Goal: Information Seeking & Learning: Learn about a topic

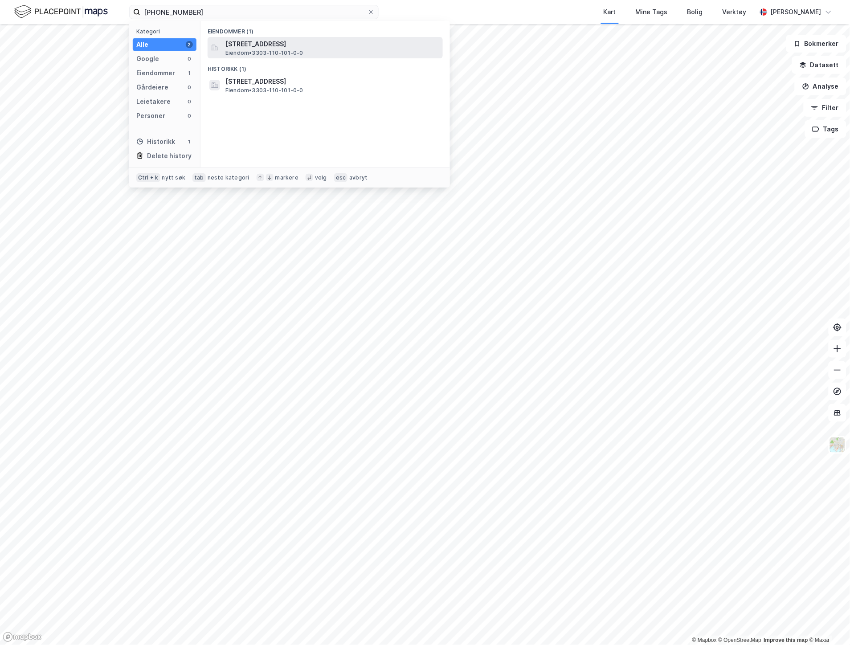
click at [358, 50] on div "[STREET_ADDRESS] Eiendom • 3303-110-101-0-0" at bounding box center [333, 48] width 216 height 18
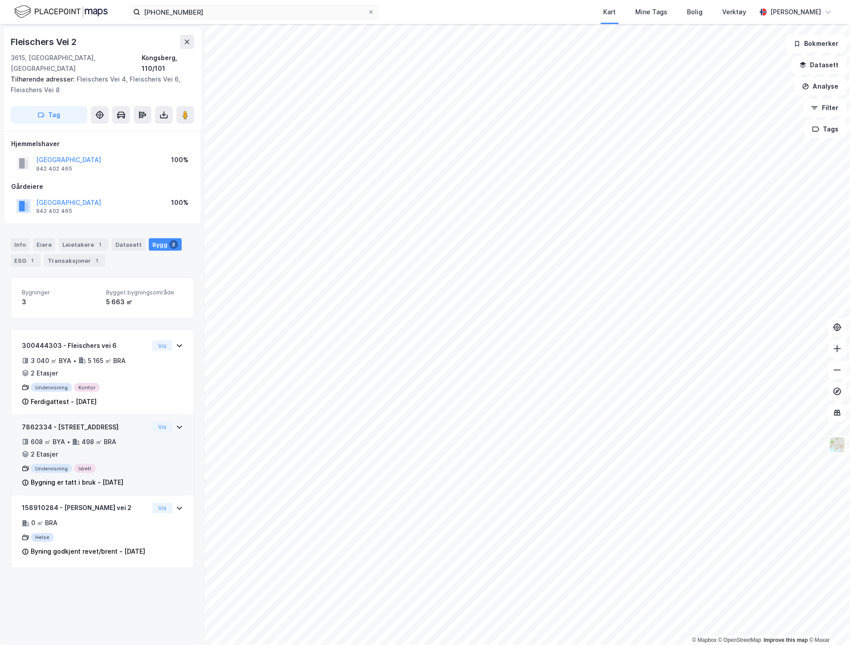
click at [133, 437] on div "608 ㎡ BYA • 498 ㎡ BRA • 2 Etasjer" at bounding box center [85, 448] width 127 height 23
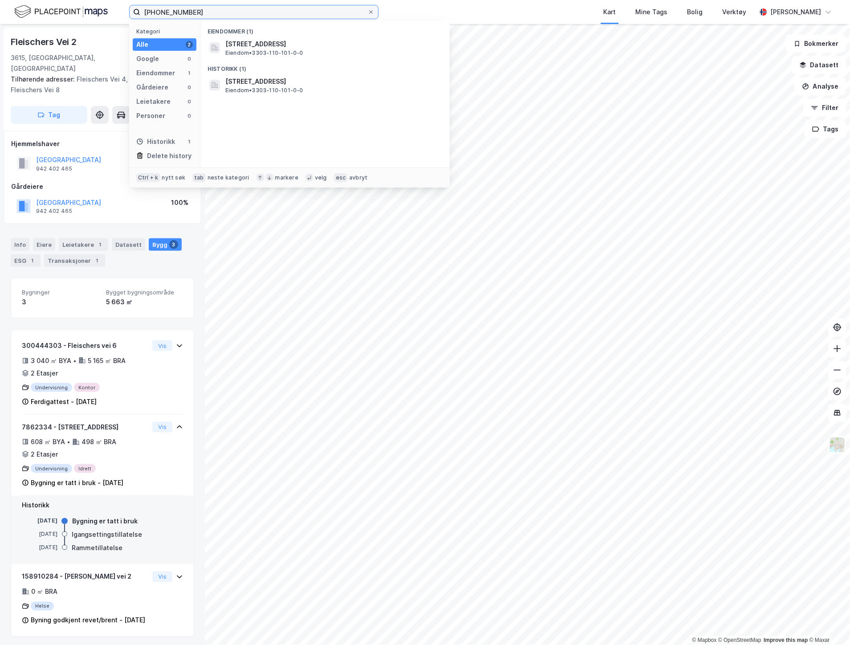
drag, startPoint x: 224, startPoint y: 14, endPoint x: 46, endPoint y: 15, distance: 177.8
click at [46, 15] on div "[PHONE_NUMBER] Kategori Alle 2 Google 0 Eiendommer 1 Gårdeiere 0 Leietakere 0 P…" at bounding box center [425, 12] width 850 height 24
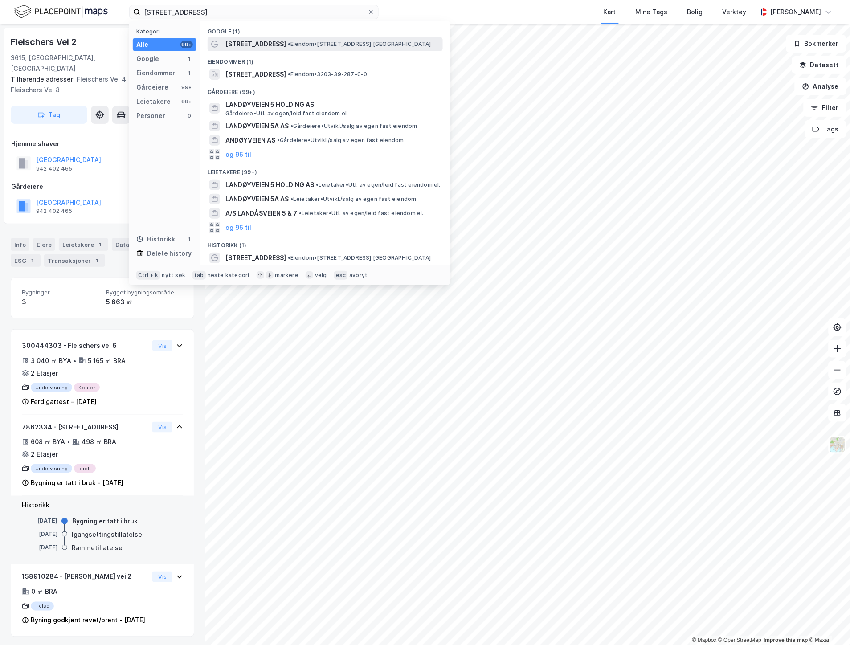
click at [258, 41] on span "[STREET_ADDRESS]" at bounding box center [255, 44] width 61 height 11
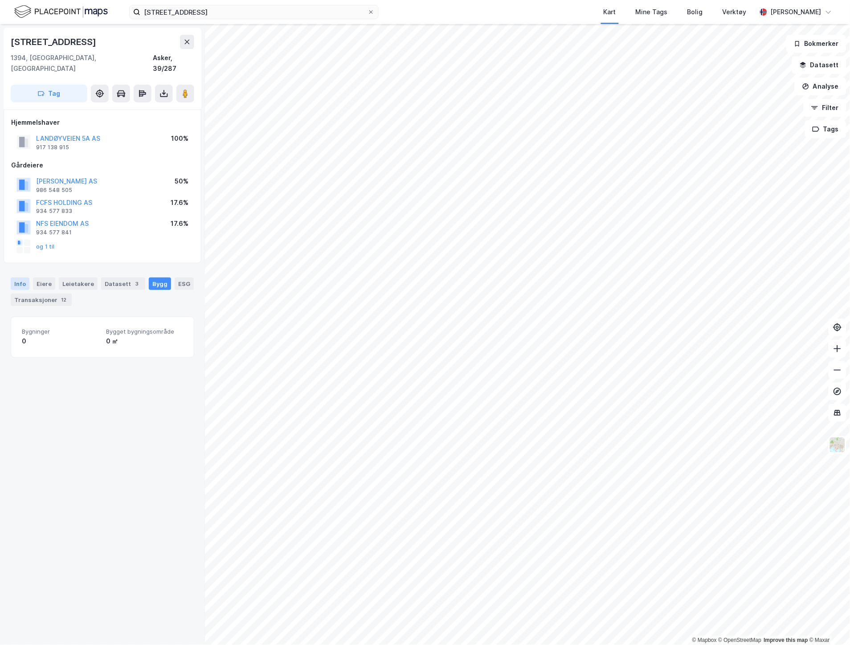
click at [19, 278] on div "Info" at bounding box center [20, 284] width 19 height 12
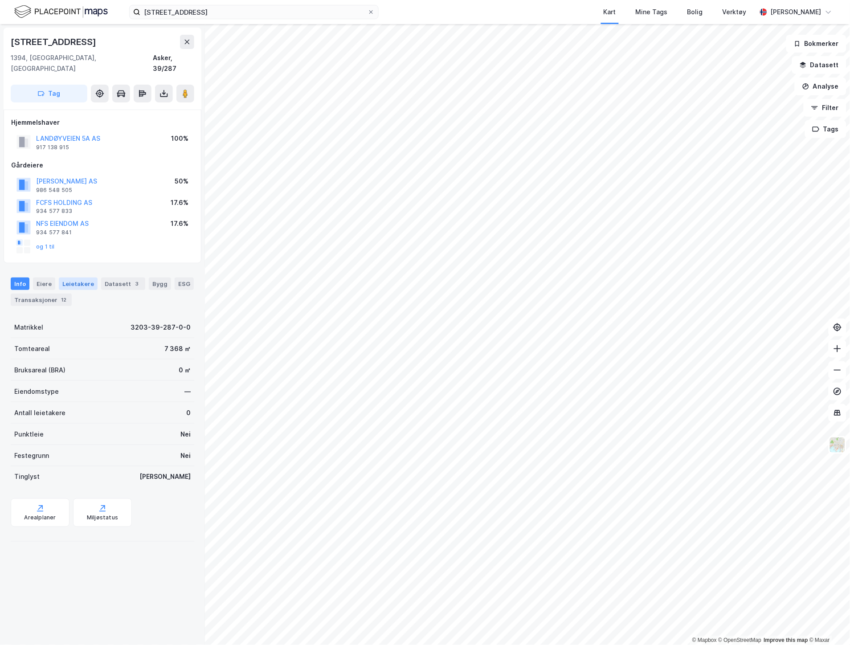
click at [72, 278] on div "Leietakere" at bounding box center [78, 284] width 39 height 12
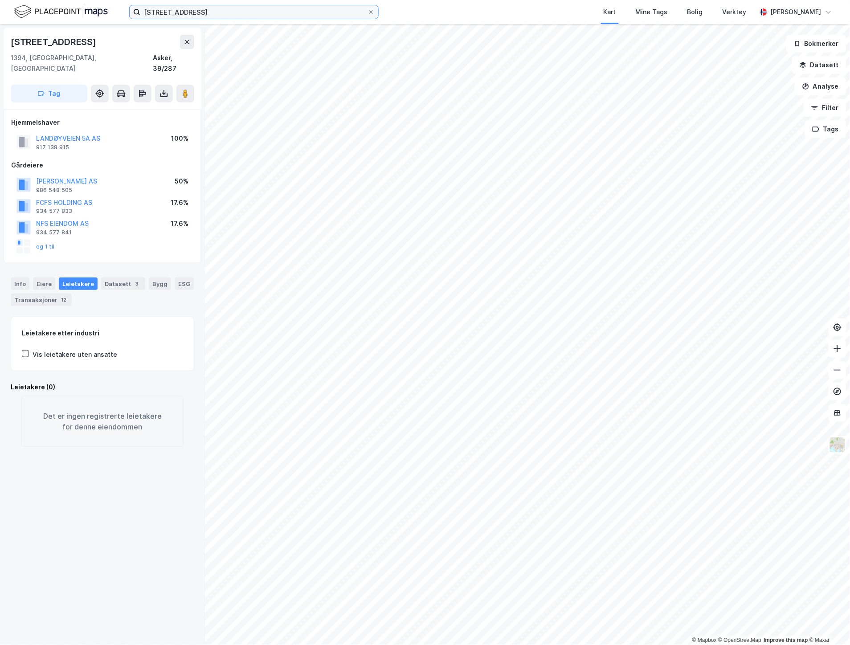
drag, startPoint x: 195, startPoint y: 10, endPoint x: 65, endPoint y: 0, distance: 130.5
click at [98, 10] on div "[STREET_ADDRESS] Kart Mine Tags Bolig Verktøy [PERSON_NAME]" at bounding box center [425, 12] width 850 height 24
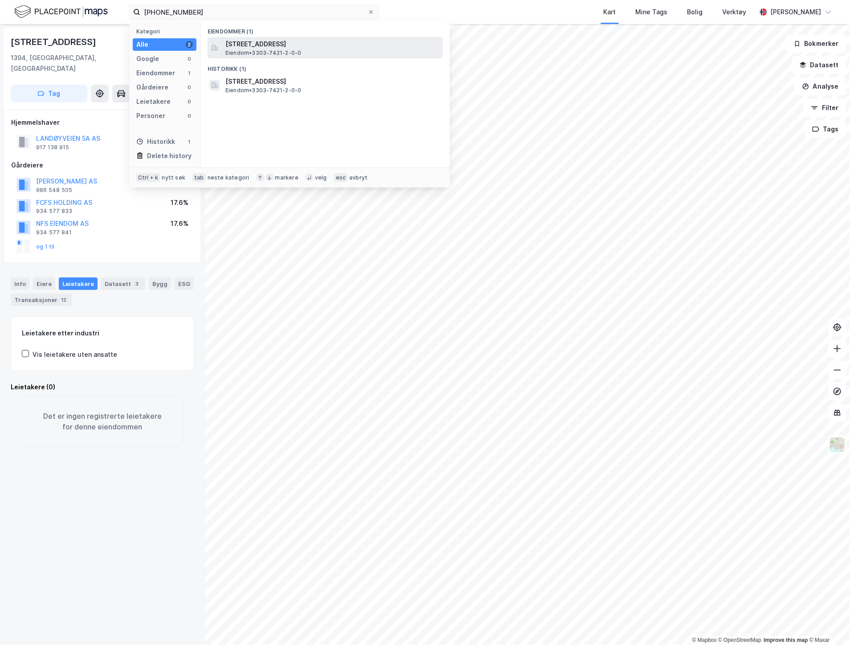
click at [340, 41] on span "[STREET_ADDRESS]" at bounding box center [332, 44] width 214 height 11
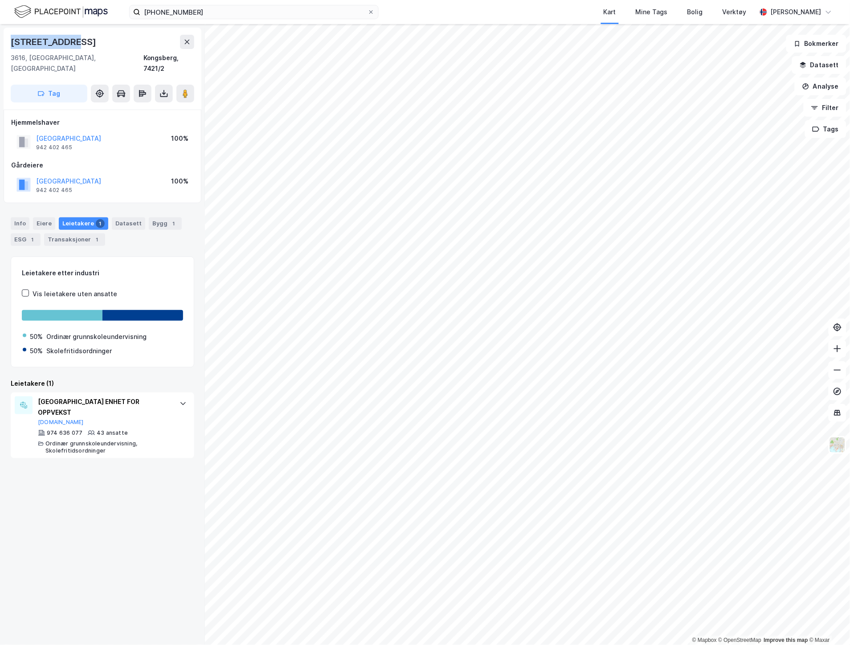
drag, startPoint x: 77, startPoint y: 41, endPoint x: 10, endPoint y: 42, distance: 66.4
click at [11, 42] on div "[STREET_ADDRESS]" at bounding box center [103, 42] width 184 height 14
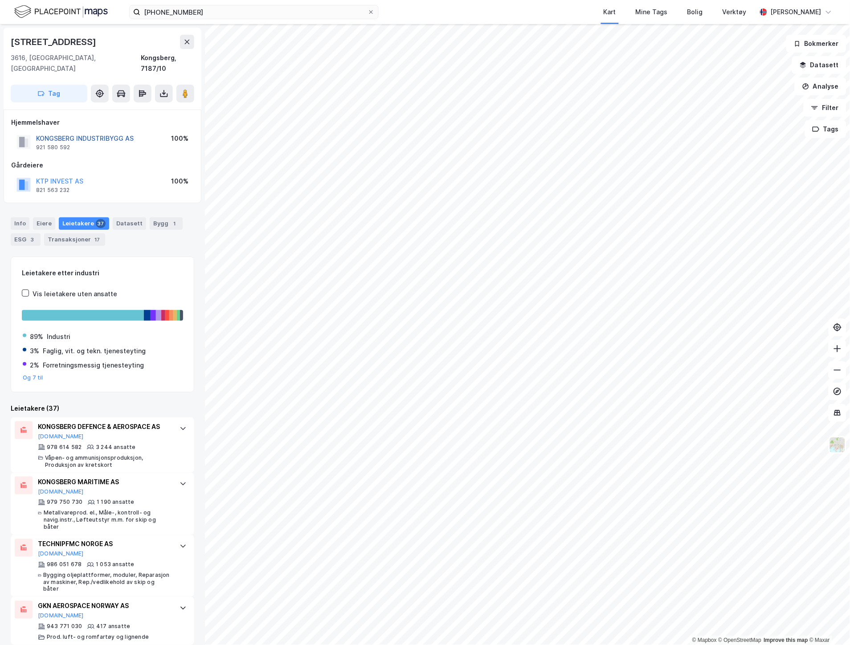
click at [0, 0] on button "KONGSBERG INDUSTRIBYGG AS" at bounding box center [0, 0] width 0 height 0
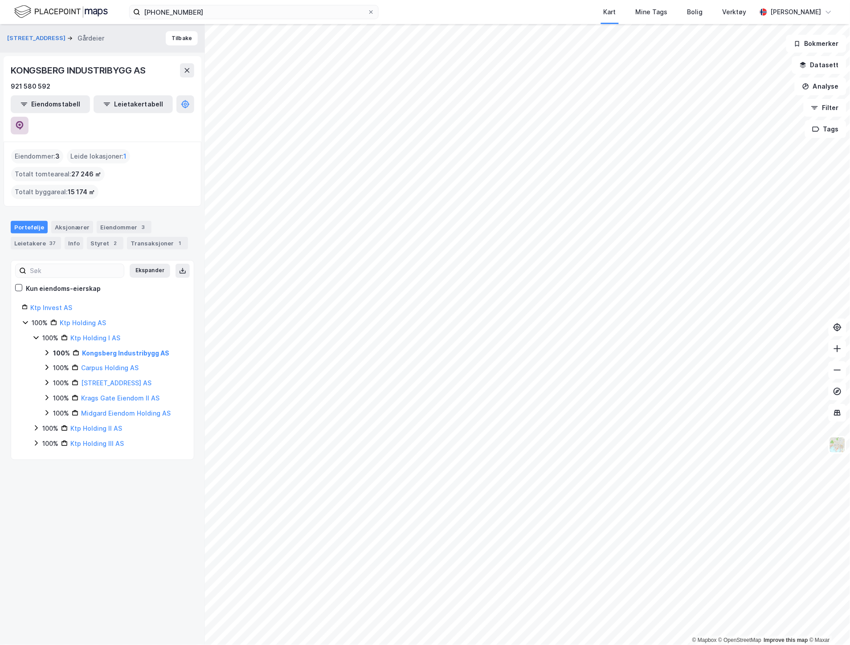
click at [24, 121] on icon at bounding box center [20, 125] width 8 height 9
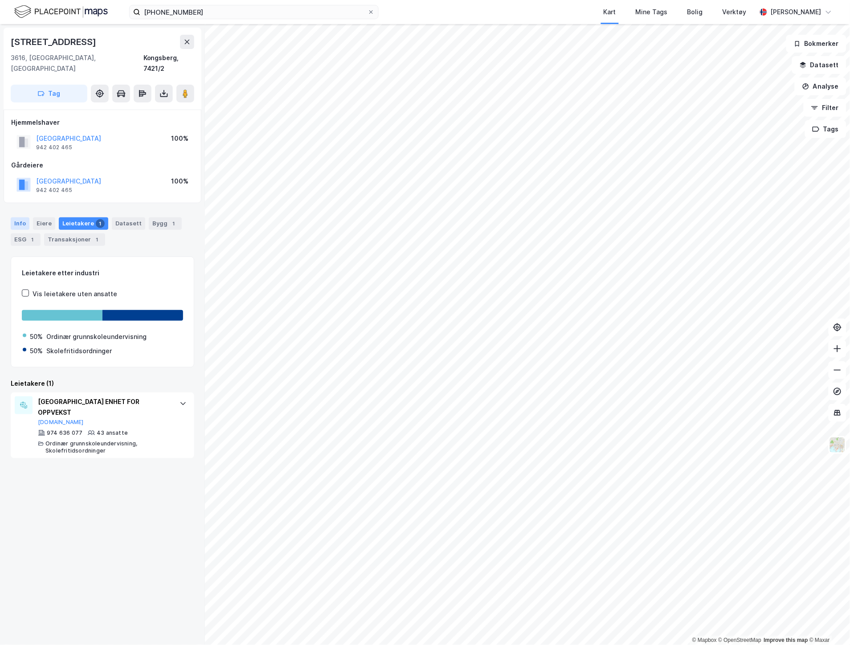
click at [21, 217] on div "Info" at bounding box center [20, 223] width 19 height 12
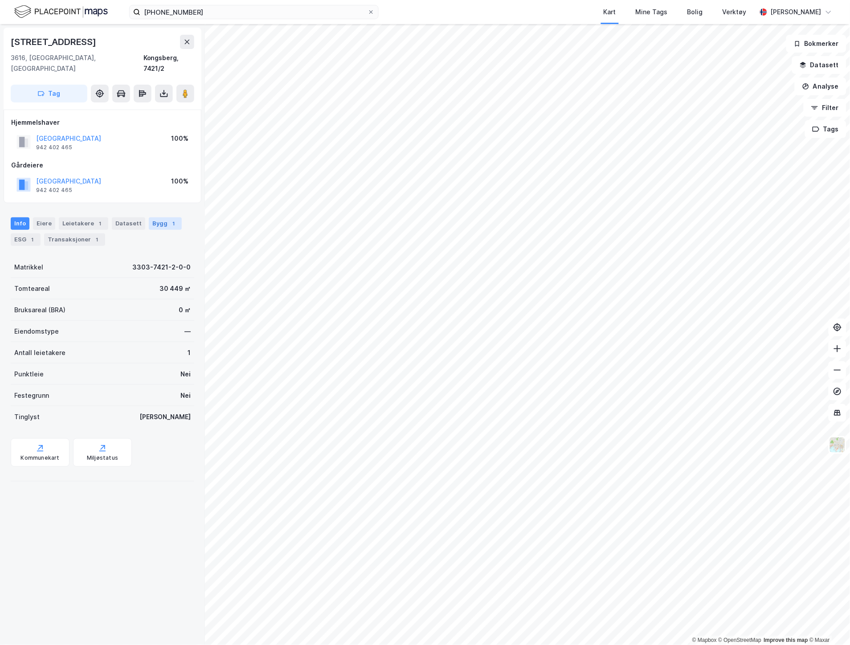
click at [150, 217] on div "Bygg 1" at bounding box center [165, 223] width 33 height 12
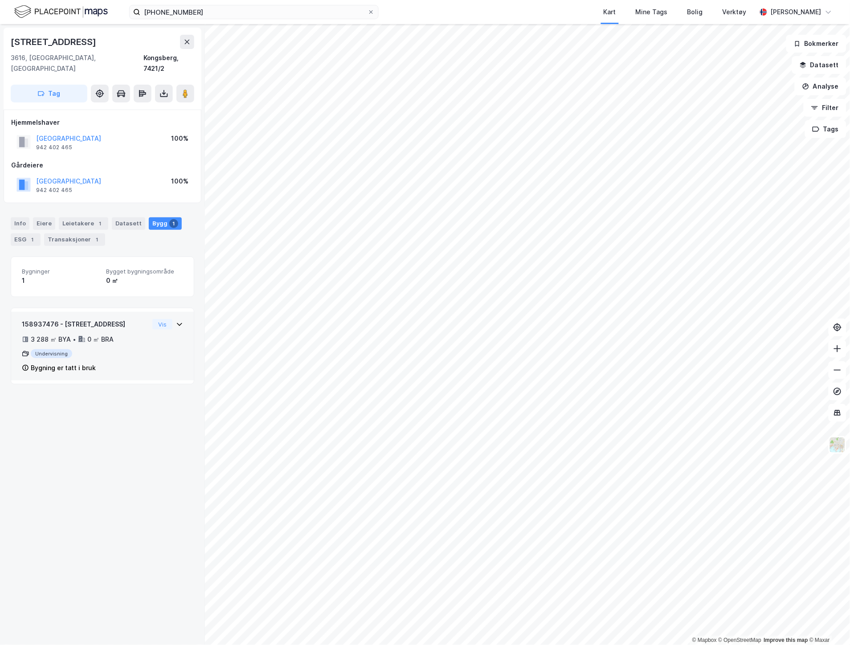
click at [140, 321] on div "158937476 - Gesellveien 5 3 288 ㎡ BYA • 0 ㎡ BRA Undervisning Bygning er tatt i …" at bounding box center [85, 346] width 127 height 54
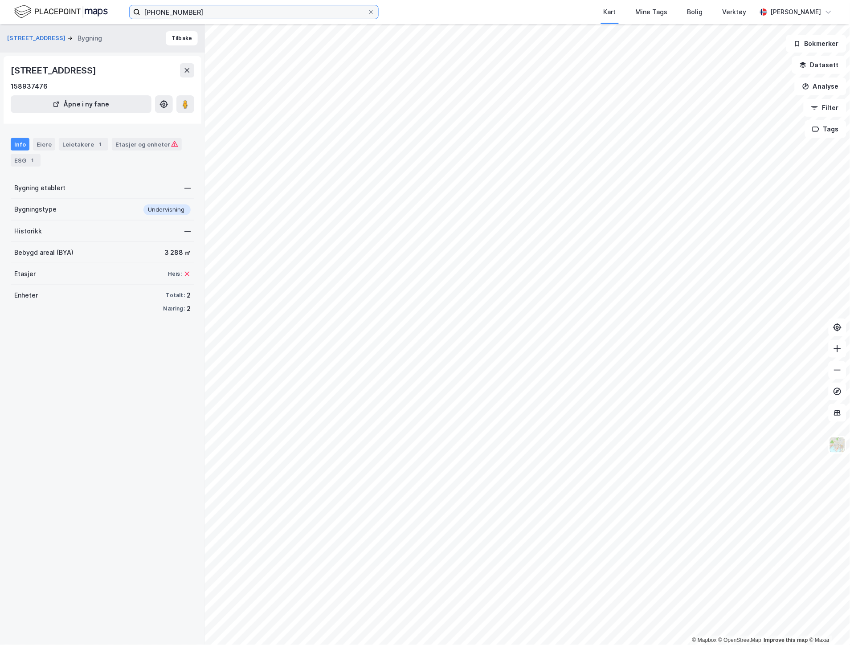
drag, startPoint x: 197, startPoint y: 14, endPoint x: 131, endPoint y: 19, distance: 66.1
click at [131, 19] on div "[PHONE_NUMBER] Kart Mine Tags Bolig Verktøy [PERSON_NAME]" at bounding box center [425, 12] width 850 height 24
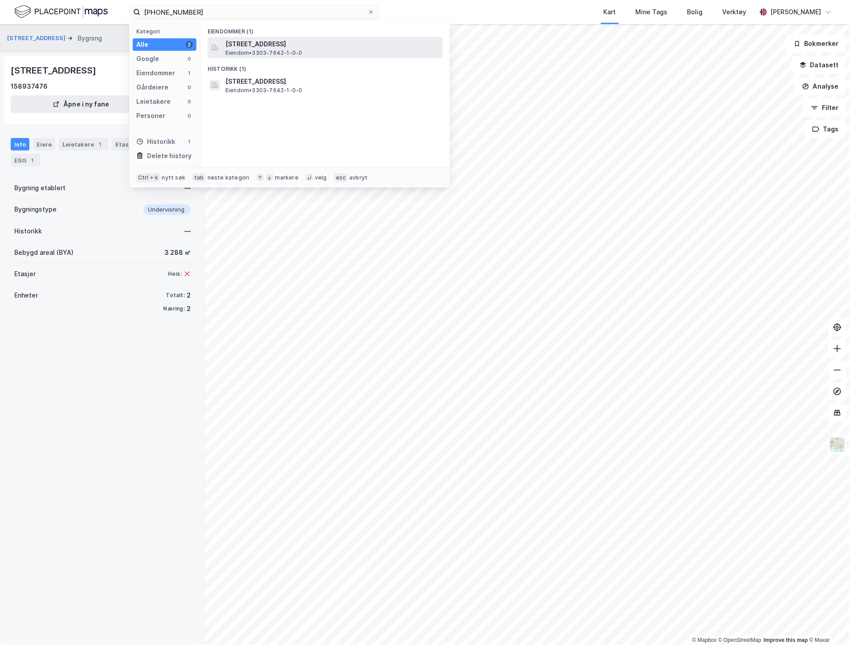
click at [225, 46] on span "[STREET_ADDRESS]" at bounding box center [332, 44] width 214 height 11
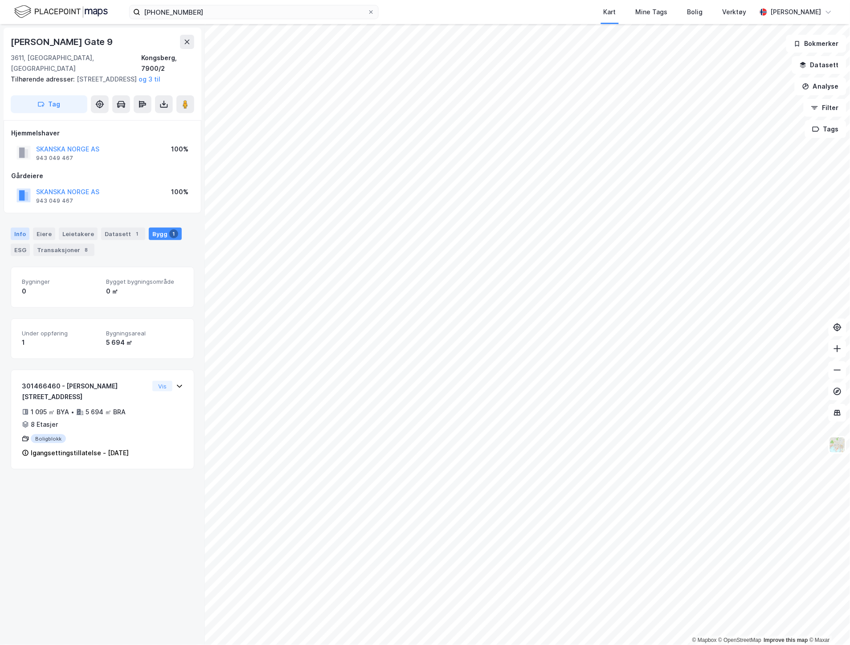
click at [20, 234] on div "Info" at bounding box center [20, 234] width 19 height 12
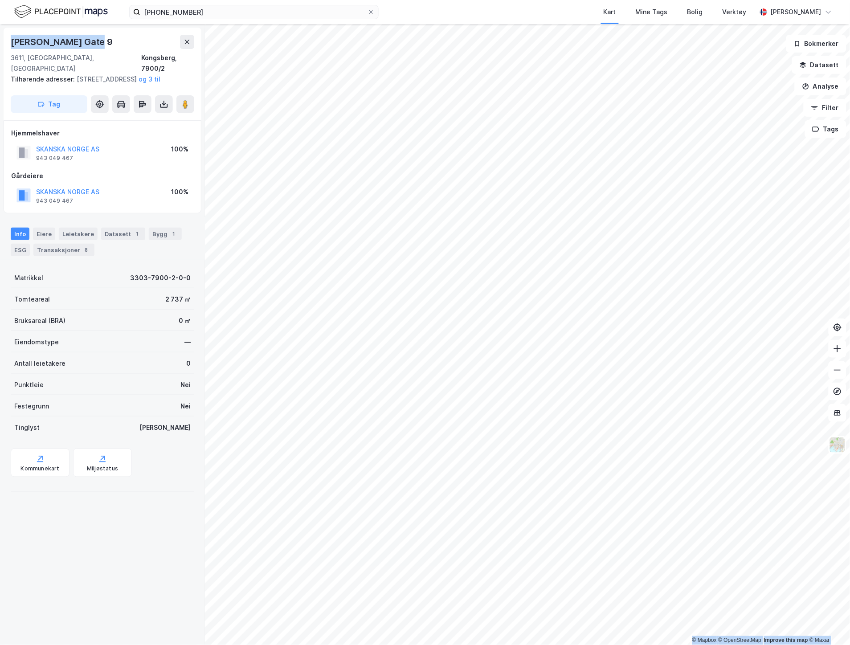
drag, startPoint x: 116, startPoint y: 45, endPoint x: -6, endPoint y: 41, distance: 122.2
click at [0, 41] on html "[PHONE_NUMBER] Kart Mine Tags Bolig Verktøy [PERSON_NAME] © Mapbox © OpenStreet…" at bounding box center [425, 322] width 850 height 645
copy div "© Mapbox © OpenStreetMap Improve this map © [PERSON_NAME][GEOGRAPHIC_DATA] 9"
click at [50, 43] on div "[PERSON_NAME] Gate 9" at bounding box center [103, 42] width 184 height 14
drag, startPoint x: 96, startPoint y: 48, endPoint x: 2, endPoint y: 48, distance: 93.6
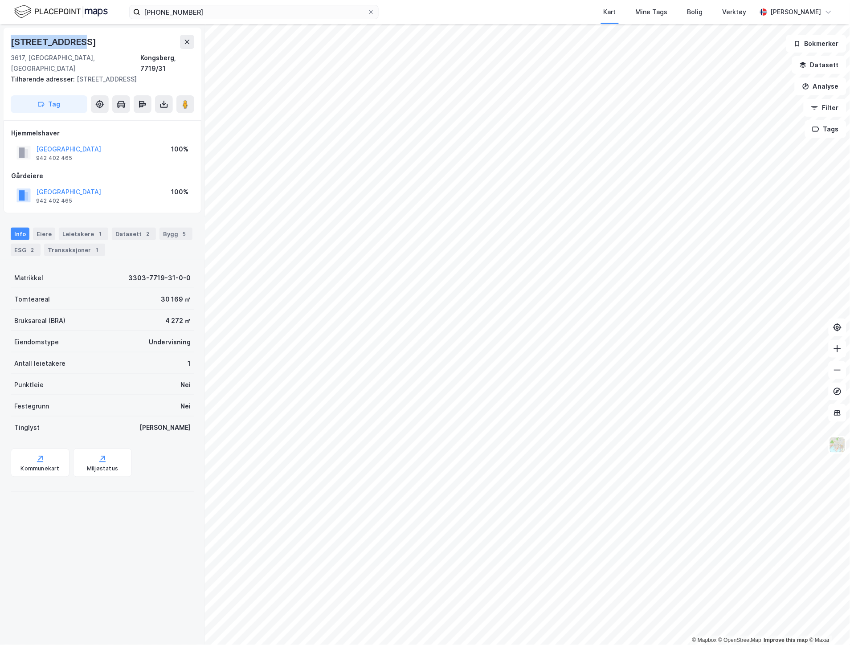
click at [2, 48] on div "[STREET_ADDRESS], 7719/31 Tilhørende adresser: Dyrgravveien 3 Tag [GEOGRAPHIC_D…" at bounding box center [102, 334] width 205 height 621
copy div "[STREET_ADDRESS]"
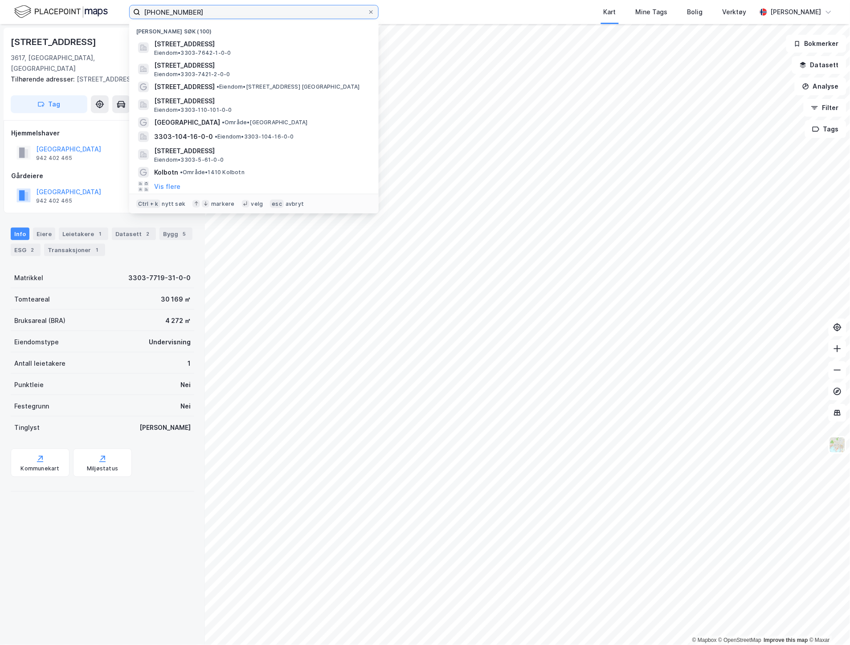
drag, startPoint x: 208, startPoint y: 11, endPoint x: 105, endPoint y: 9, distance: 102.5
click at [105, 9] on div "[PHONE_NUMBER] Nylige søk (100) [STREET_ADDRESS] Eiendom • 3303-7642-1-0-0 [STR…" at bounding box center [425, 12] width 850 height 24
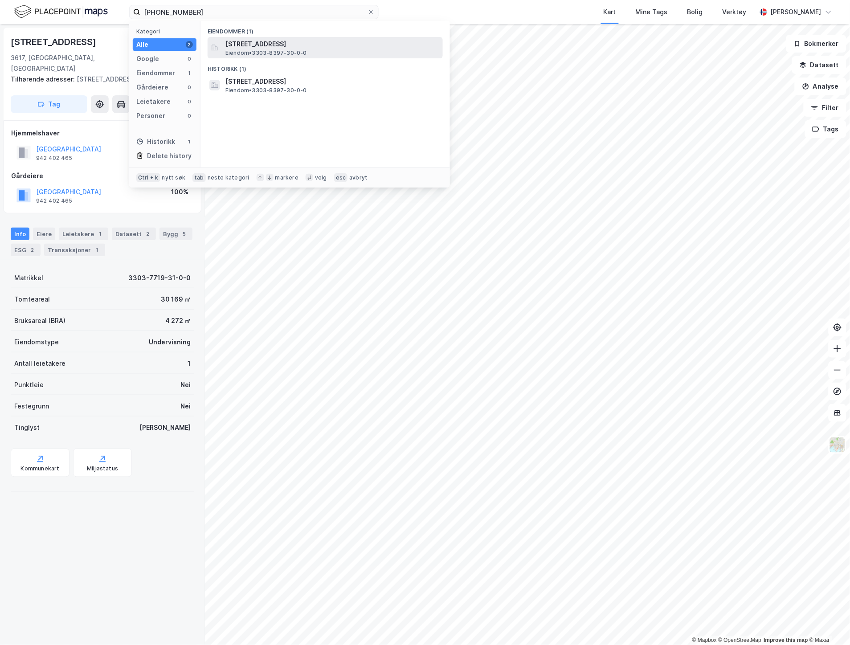
click at [285, 44] on span "[STREET_ADDRESS]" at bounding box center [332, 44] width 214 height 11
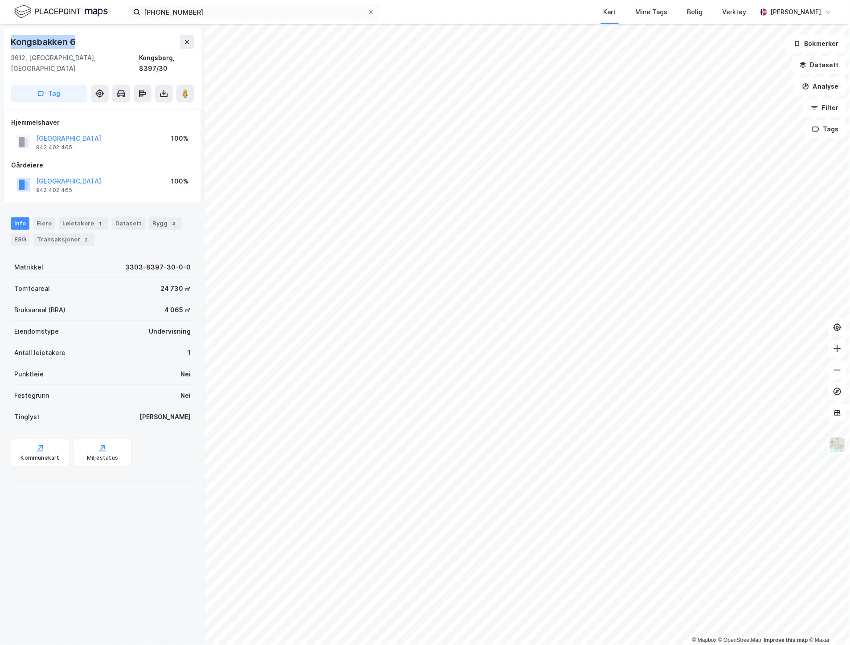
drag, startPoint x: 41, startPoint y: 42, endPoint x: 12, endPoint y: 41, distance: 28.5
click at [12, 41] on div "Kongsbakken 6" at bounding box center [103, 42] width 184 height 14
copy div "Kongsbakken 6"
drag, startPoint x: 237, startPoint y: 11, endPoint x: 1, endPoint y: 1, distance: 235.9
click at [67, 11] on div "[PHONE_NUMBER] Kart Mine Tags Bolig Verktøy [PERSON_NAME]" at bounding box center [425, 12] width 850 height 24
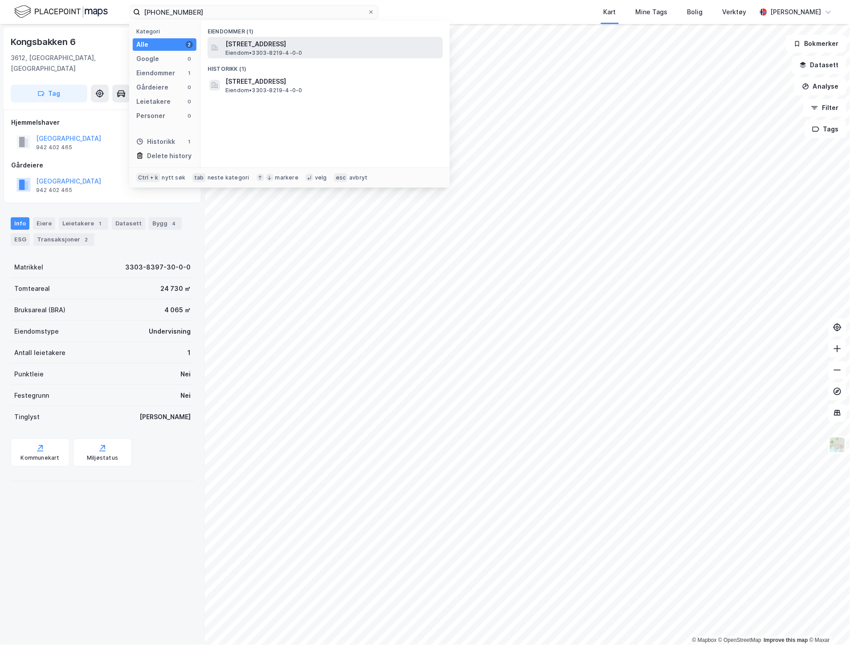
click at [274, 40] on span "[STREET_ADDRESS]" at bounding box center [332, 44] width 214 height 11
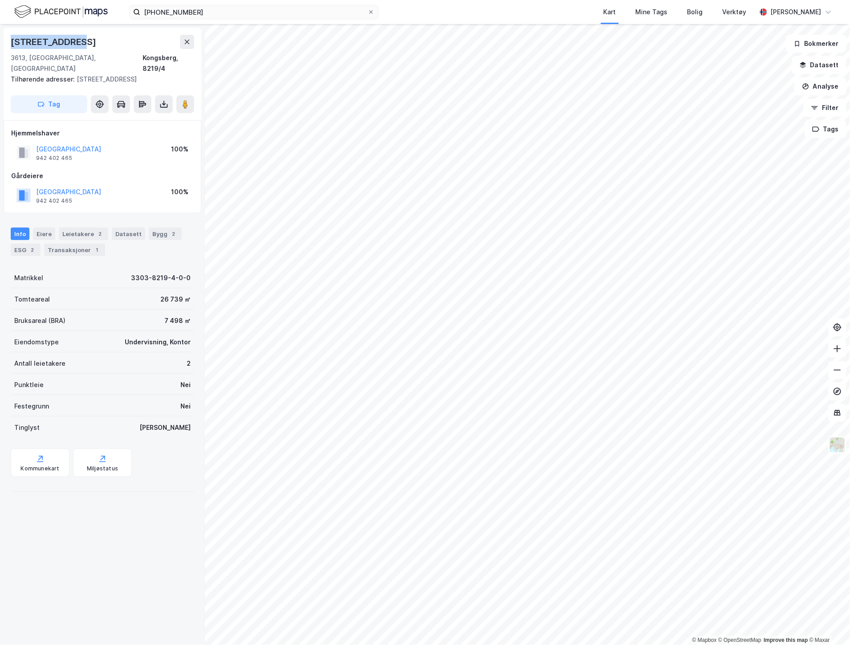
drag, startPoint x: 97, startPoint y: 42, endPoint x: 9, endPoint y: 42, distance: 88.2
click at [9, 42] on div "[STREET_ADDRESS] Tilhørende adresser: [STREET_ADDRESS] Tag" at bounding box center [103, 74] width 198 height 93
copy div "[STREET_ADDRESS]"
drag, startPoint x: 209, startPoint y: 12, endPoint x: 109, endPoint y: 10, distance: 99.4
click at [111, 10] on div "[PHONE_NUMBER] Kart Mine Tags Bolig Verktøy [PERSON_NAME]" at bounding box center [425, 12] width 850 height 24
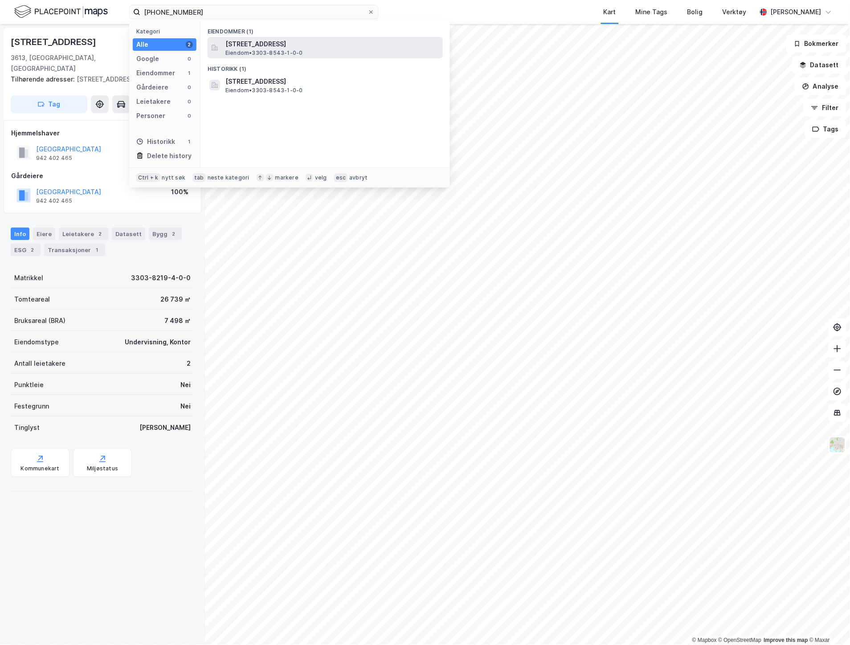
click at [316, 41] on span "[STREET_ADDRESS]" at bounding box center [332, 44] width 214 height 11
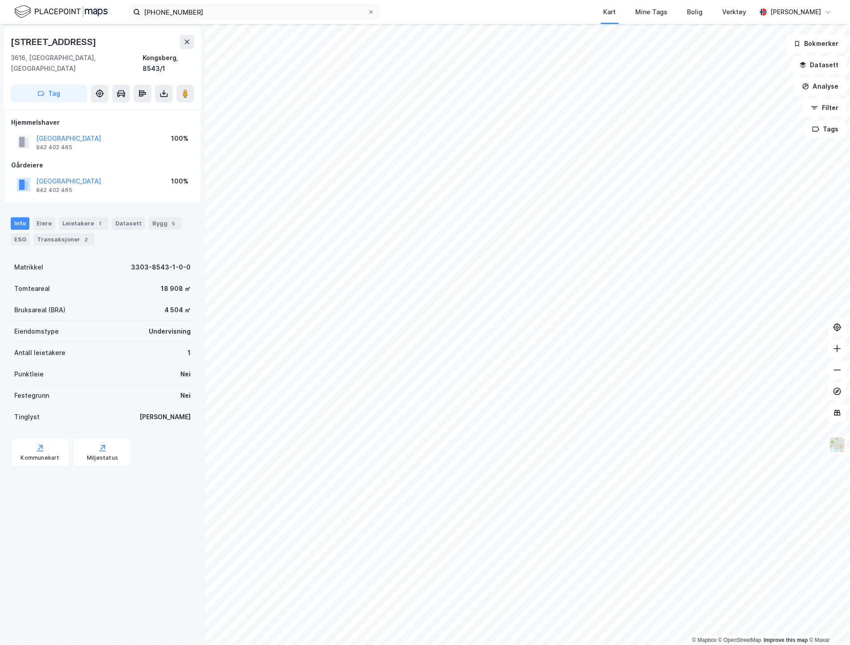
drag, startPoint x: 79, startPoint y: 46, endPoint x: 11, endPoint y: 49, distance: 68.7
click at [11, 49] on div "[STREET_ADDRESS], 8543/1" at bounding box center [103, 54] width 184 height 39
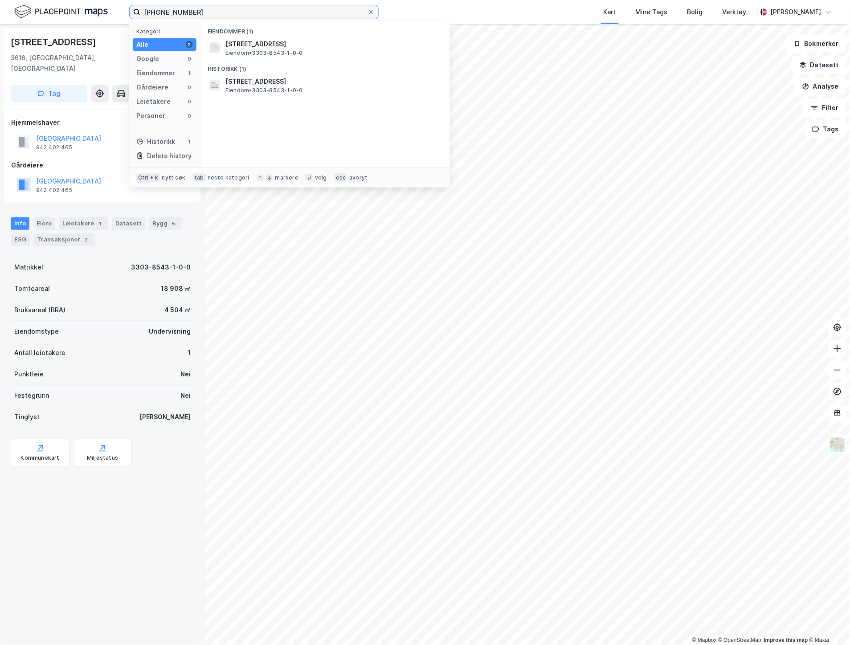
drag, startPoint x: 194, startPoint y: 11, endPoint x: 147, endPoint y: 13, distance: 46.4
click at [147, 13] on input "[PHONE_NUMBER]" at bounding box center [253, 11] width 227 height 13
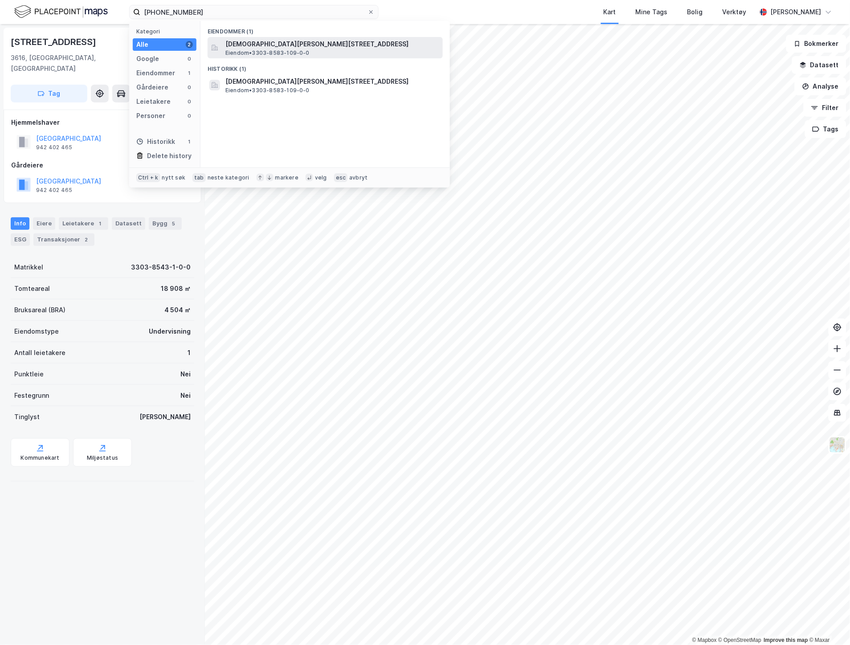
click at [266, 41] on span "[DEMOGRAPHIC_DATA][PERSON_NAME][STREET_ADDRESS]" at bounding box center [332, 44] width 214 height 11
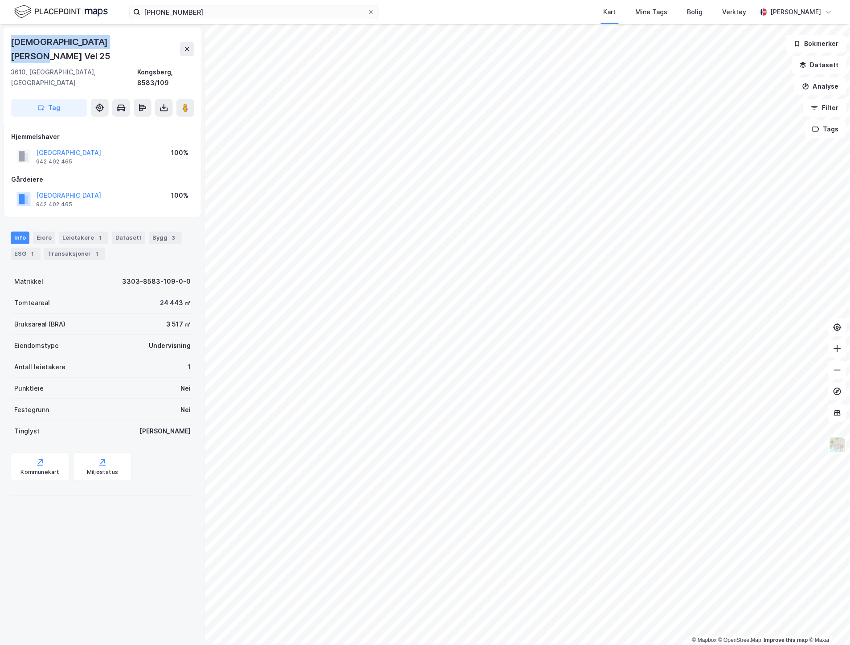
drag, startPoint x: 129, startPoint y: 37, endPoint x: 10, endPoint y: 43, distance: 119.1
click at [11, 43] on div "[DEMOGRAPHIC_DATA][PERSON_NAME] Vei 25" at bounding box center [103, 49] width 184 height 29
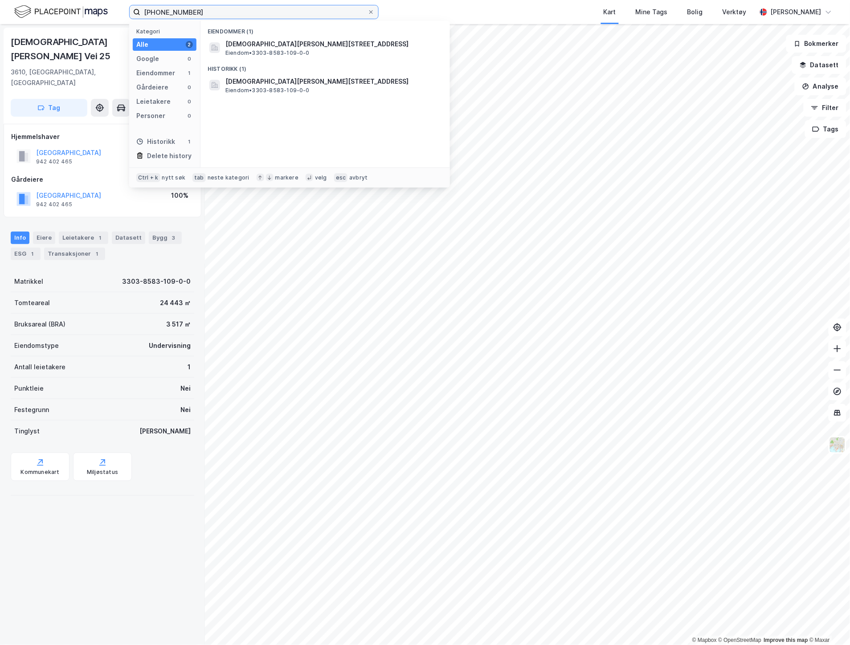
drag, startPoint x: 184, startPoint y: 10, endPoint x: 94, endPoint y: 6, distance: 90.1
click at [105, 9] on div "[PHONE_NUMBER] Kategori Alle 2 Google 0 Eiendommer 1 Gårdeiere 0 Leietakere 0 P…" at bounding box center [425, 12] width 850 height 24
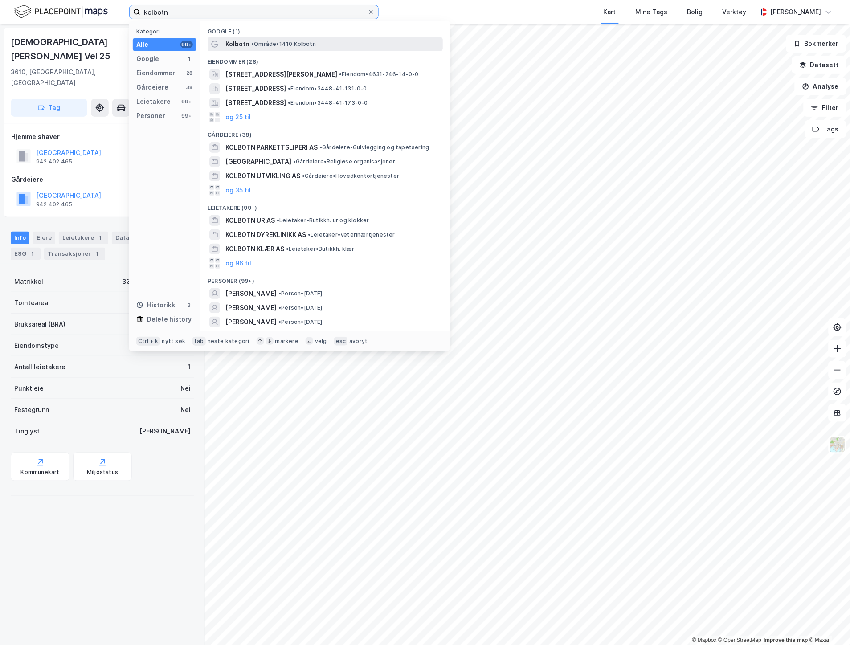
type input "kolbotn"
click at [261, 43] on span "• Område • 1410 Kolbotn" at bounding box center [283, 44] width 65 height 7
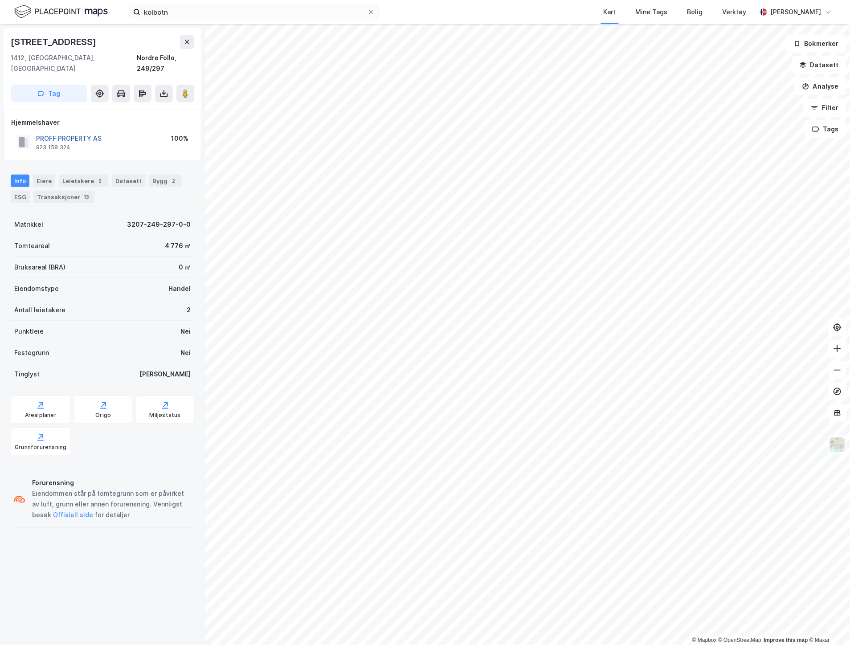
click at [0, 0] on button "PROFF PROPERTY AS" at bounding box center [0, 0] width 0 height 0
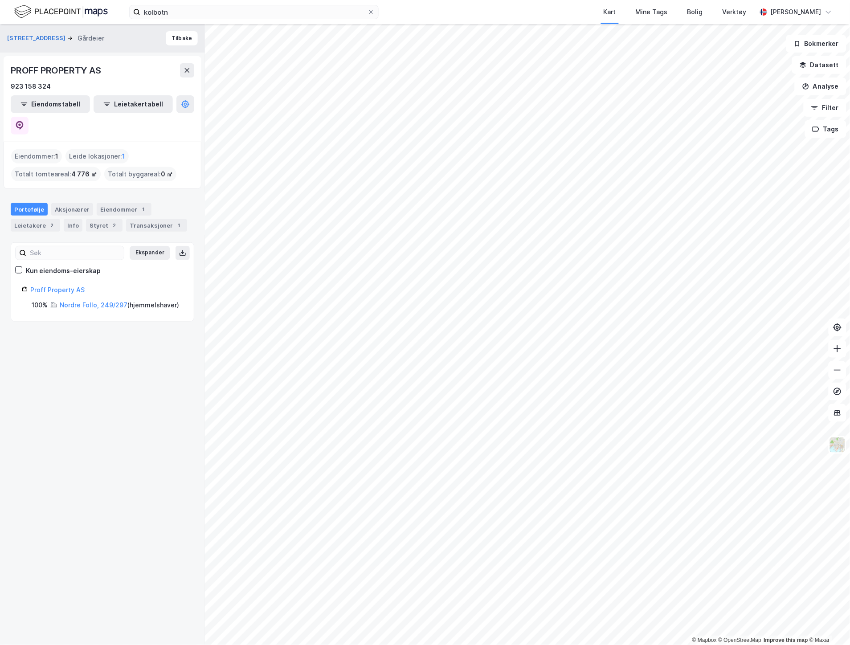
click at [195, 104] on div "PROFF PROPERTY AS 923 158 324 Eiendomstabell Leietakertabell" at bounding box center [103, 99] width 198 height 86
click at [29, 117] on button at bounding box center [20, 126] width 18 height 18
click at [42, 36] on button "[STREET_ADDRESS]" at bounding box center [37, 38] width 60 height 9
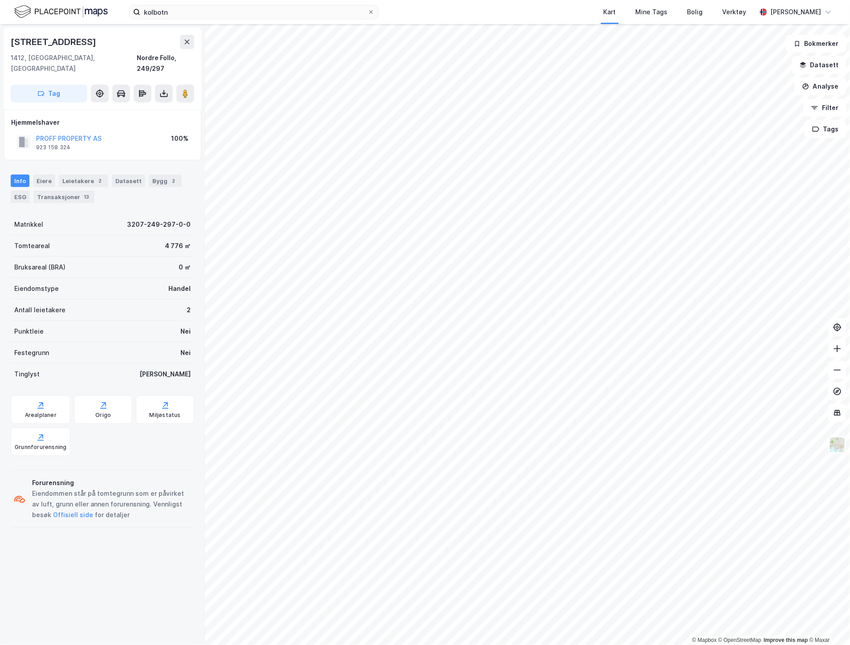
drag, startPoint x: 90, startPoint y: 43, endPoint x: 5, endPoint y: 46, distance: 85.2
click at [5, 46] on div "Sønsterudveien 30 1412, [GEOGRAPHIC_DATA], [GEOGRAPHIC_DATA], 249/297 Tag" at bounding box center [103, 69] width 198 height 82
copy div "[STREET_ADDRESS]"
